Goal: Communication & Community: Share content

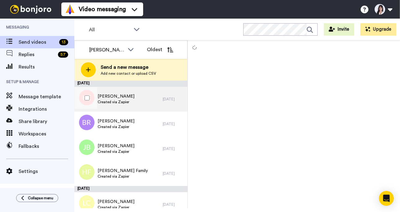
click at [153, 99] on div "Keith Edwin Created via Zapier" at bounding box center [118, 99] width 88 height 25
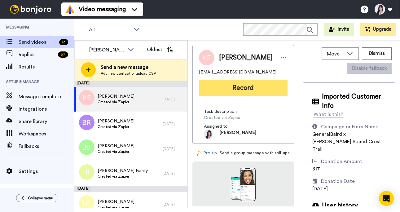
click at [234, 90] on button "Record" at bounding box center [243, 88] width 89 height 16
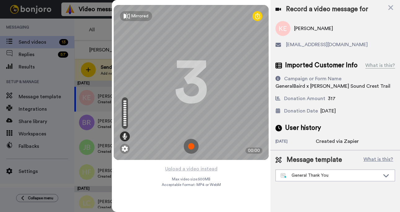
click at [192, 147] on img at bounding box center [191, 146] width 15 height 15
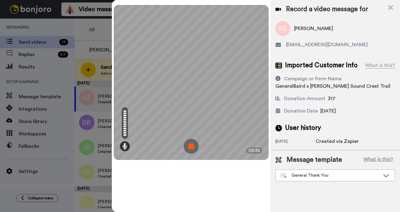
click at [192, 147] on img at bounding box center [191, 146] width 15 height 15
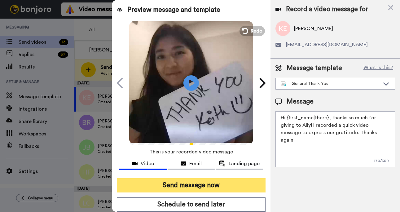
click at [181, 181] on button "Send message now" at bounding box center [191, 185] width 148 height 14
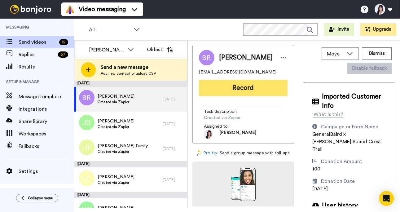
click at [249, 95] on button "Record" at bounding box center [243, 88] width 89 height 16
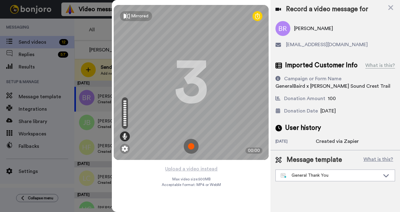
click at [189, 145] on img at bounding box center [191, 146] width 15 height 15
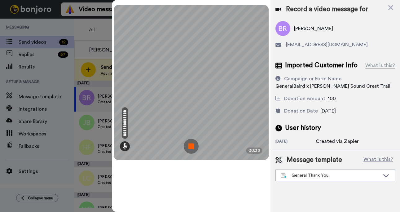
click at [190, 145] on img at bounding box center [191, 146] width 15 height 15
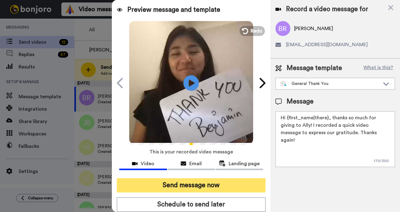
click at [191, 180] on button "Send message now" at bounding box center [191, 185] width 148 height 14
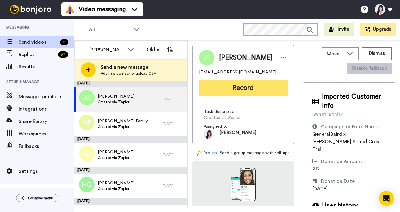
click at [255, 92] on button "Record" at bounding box center [243, 88] width 89 height 16
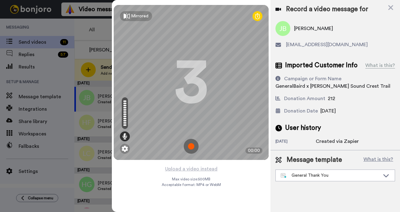
click at [192, 144] on img at bounding box center [191, 146] width 15 height 15
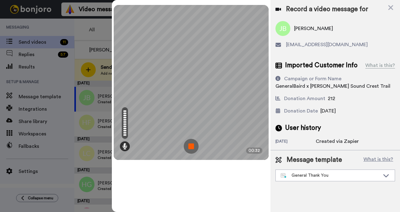
click at [192, 144] on img at bounding box center [191, 146] width 15 height 15
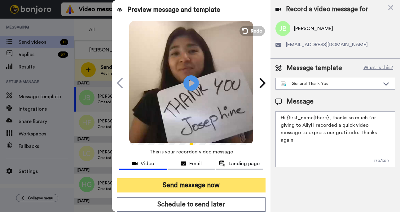
click at [200, 188] on button "Send message now" at bounding box center [191, 185] width 148 height 14
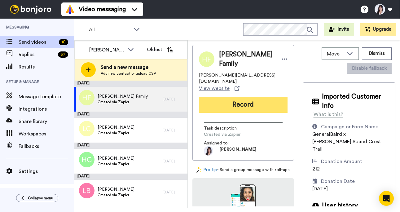
click at [228, 98] on button "Record" at bounding box center [243, 105] width 89 height 16
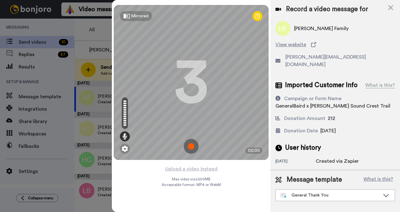
click at [192, 146] on img at bounding box center [191, 146] width 15 height 15
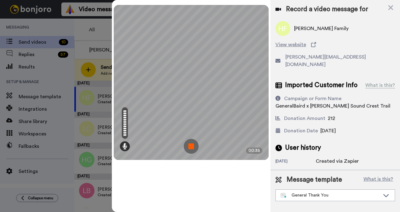
click at [192, 146] on img at bounding box center [191, 146] width 15 height 15
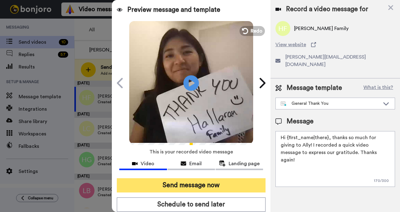
click at [194, 184] on button "Send message now" at bounding box center [191, 185] width 148 height 14
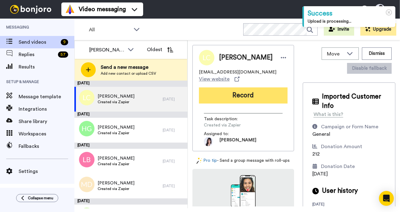
click at [257, 97] on button "Record" at bounding box center [243, 95] width 89 height 16
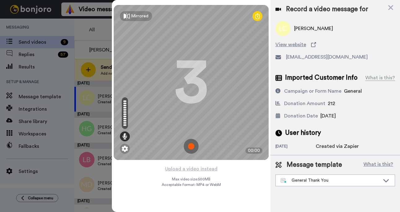
click at [192, 147] on img at bounding box center [191, 146] width 15 height 15
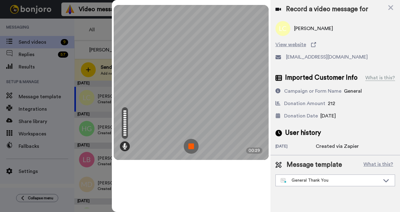
click at [192, 147] on img at bounding box center [191, 146] width 15 height 15
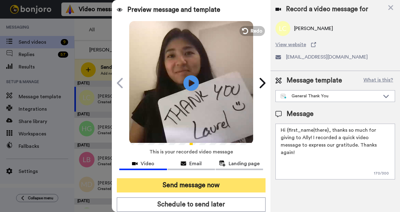
click at [202, 184] on button "Send message now" at bounding box center [191, 185] width 148 height 14
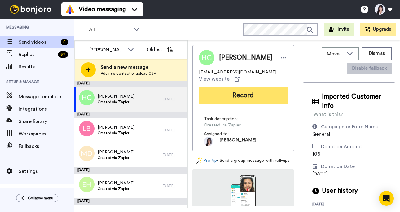
click at [257, 95] on button "Record" at bounding box center [243, 95] width 89 height 16
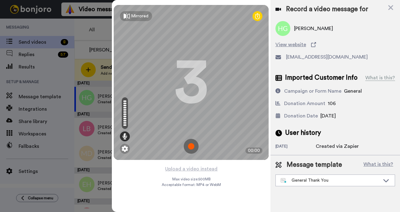
click at [190, 142] on img at bounding box center [191, 146] width 15 height 15
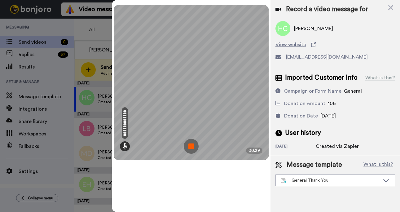
click at [190, 142] on img at bounding box center [191, 146] width 15 height 15
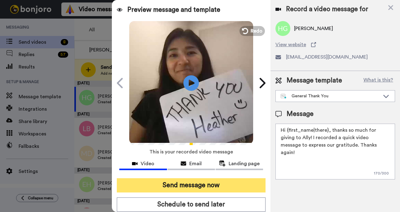
click at [192, 187] on button "Send message now" at bounding box center [191, 185] width 148 height 14
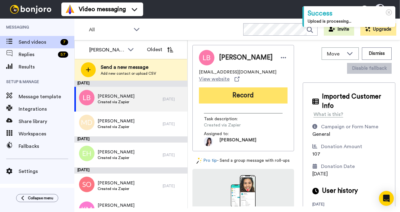
click at [275, 98] on button "Record" at bounding box center [243, 95] width 89 height 16
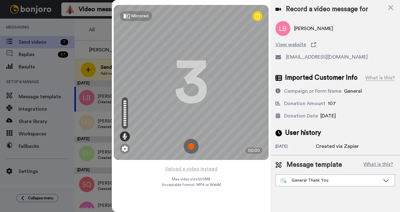
click at [193, 146] on img at bounding box center [191, 146] width 15 height 15
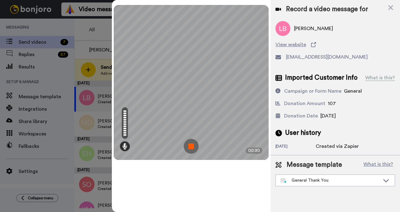
click at [193, 146] on img at bounding box center [191, 146] width 15 height 15
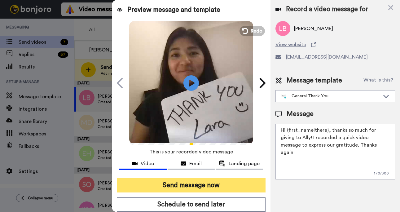
click at [194, 186] on button "Send message now" at bounding box center [191, 185] width 148 height 14
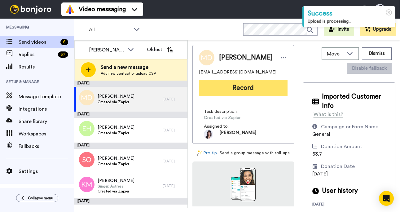
click at [246, 94] on button "Record" at bounding box center [243, 88] width 89 height 16
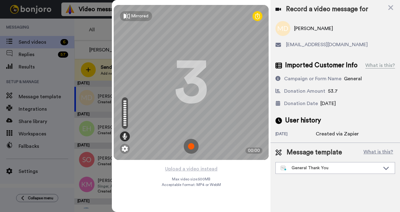
click at [188, 149] on img at bounding box center [191, 146] width 15 height 15
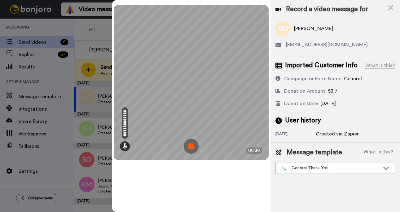
click at [188, 149] on img at bounding box center [191, 146] width 15 height 15
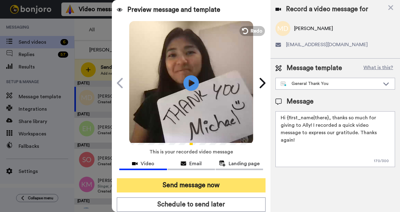
click at [189, 182] on button "Send message now" at bounding box center [191, 185] width 148 height 14
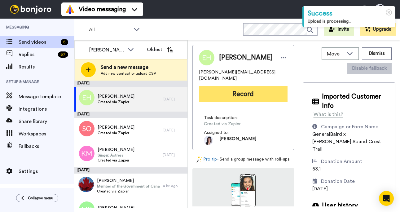
click at [240, 86] on button "Record" at bounding box center [243, 94] width 89 height 16
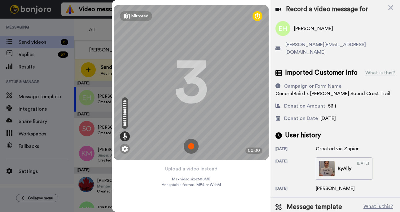
click at [393, 6] on div "Record a video message for" at bounding box center [334, 9] width 119 height 9
click at [391, 7] on icon at bounding box center [390, 7] width 5 height 5
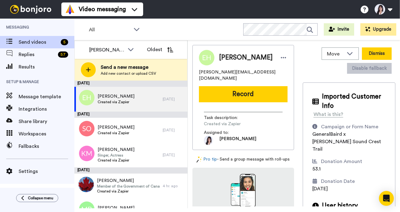
click at [378, 52] on button "Dismiss" at bounding box center [376, 53] width 30 height 12
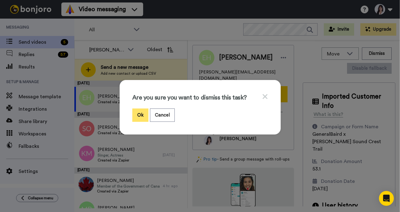
click at [136, 117] on button "Ok" at bounding box center [140, 114] width 16 height 13
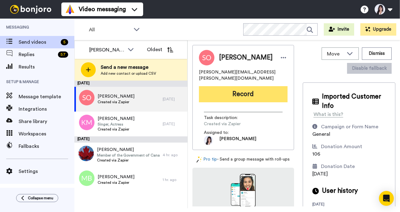
click at [228, 86] on button "Record" at bounding box center [243, 94] width 89 height 16
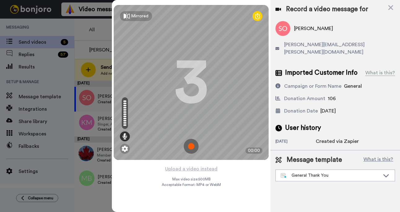
click at [194, 148] on img at bounding box center [191, 146] width 15 height 15
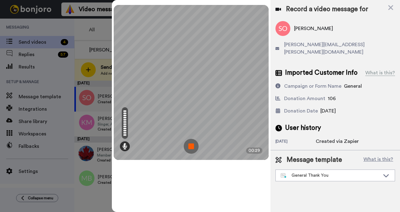
click at [194, 148] on img at bounding box center [191, 146] width 15 height 15
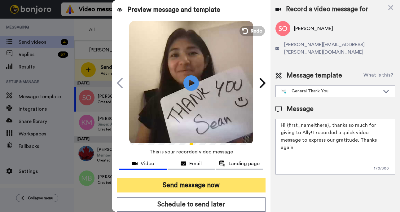
click at [198, 184] on button "Send message now" at bounding box center [191, 185] width 148 height 14
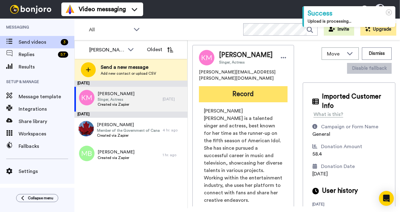
click at [268, 89] on button "Record" at bounding box center [243, 94] width 89 height 16
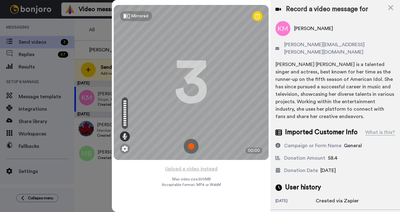
click at [191, 144] on img at bounding box center [191, 146] width 15 height 15
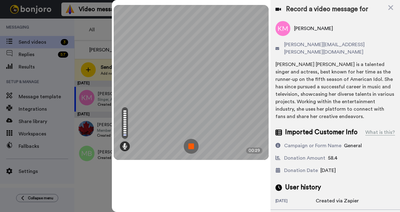
click at [191, 144] on img at bounding box center [191, 146] width 15 height 15
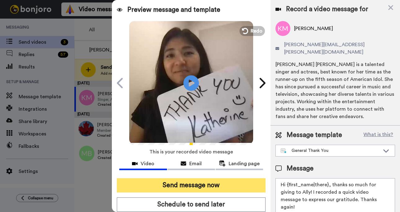
click at [198, 184] on button "Send message now" at bounding box center [191, 185] width 148 height 14
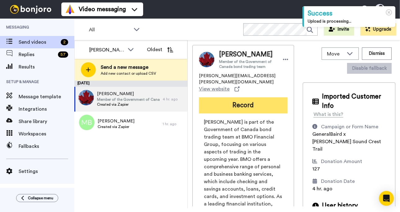
click at [254, 101] on button "Record" at bounding box center [243, 105] width 89 height 16
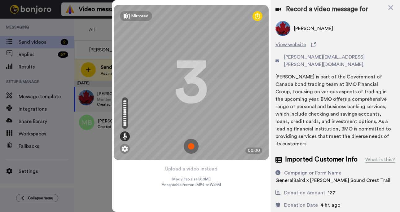
click at [193, 146] on img at bounding box center [191, 146] width 15 height 15
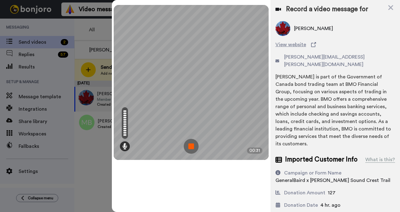
click at [193, 146] on img at bounding box center [191, 146] width 15 height 15
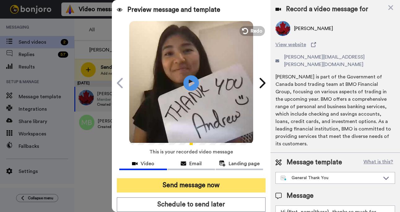
click at [187, 187] on button "Send message now" at bounding box center [191, 185] width 148 height 14
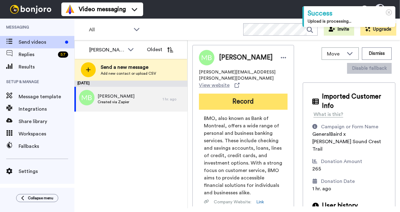
click at [256, 98] on button "Record" at bounding box center [243, 101] width 89 height 16
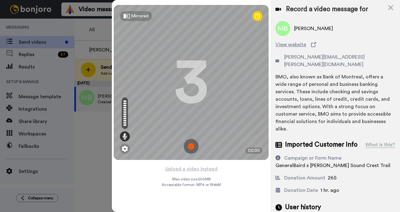
click at [191, 144] on img at bounding box center [191, 146] width 15 height 15
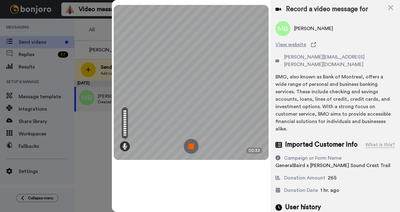
click at [191, 144] on img at bounding box center [191, 146] width 15 height 15
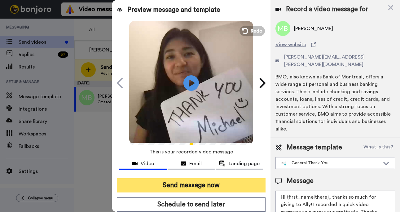
click at [194, 185] on button "Send message now" at bounding box center [191, 185] width 148 height 14
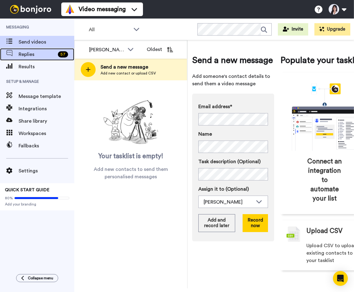
click at [50, 56] on span "Replies" at bounding box center [37, 54] width 37 height 7
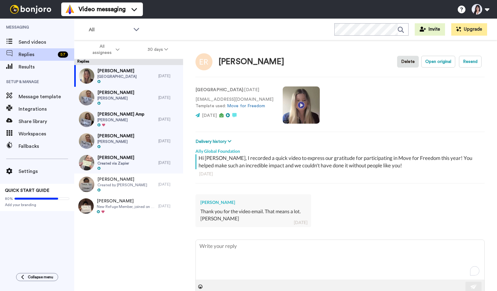
type textarea "x"
